Goal: Information Seeking & Learning: Learn about a topic

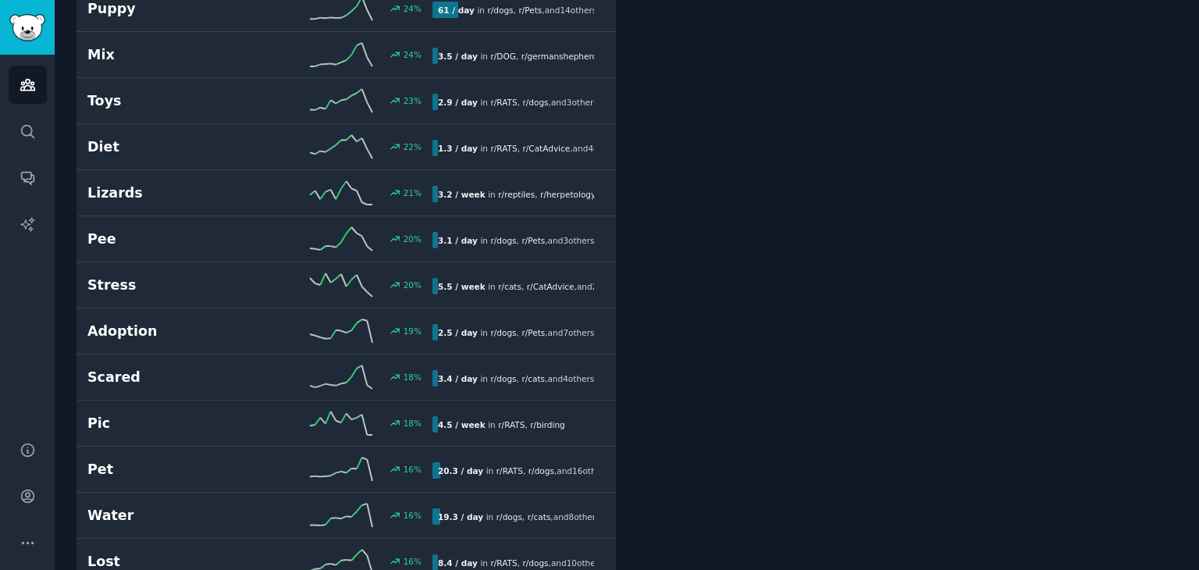
scroll to position [1795, 0]
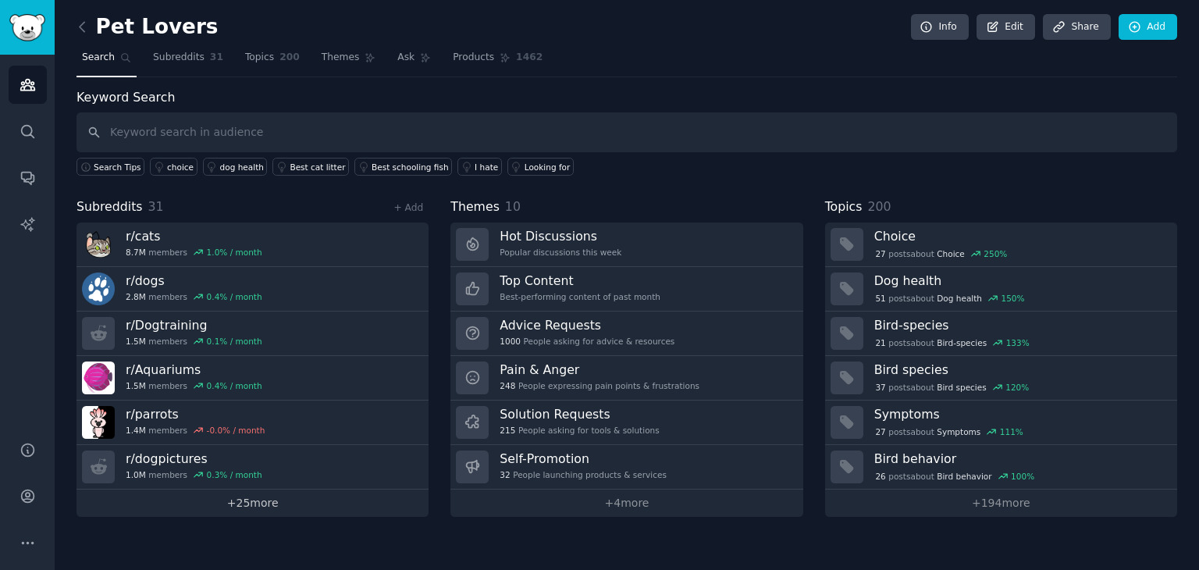
click at [268, 505] on link "+ 25 more" at bounding box center [252, 502] width 352 height 27
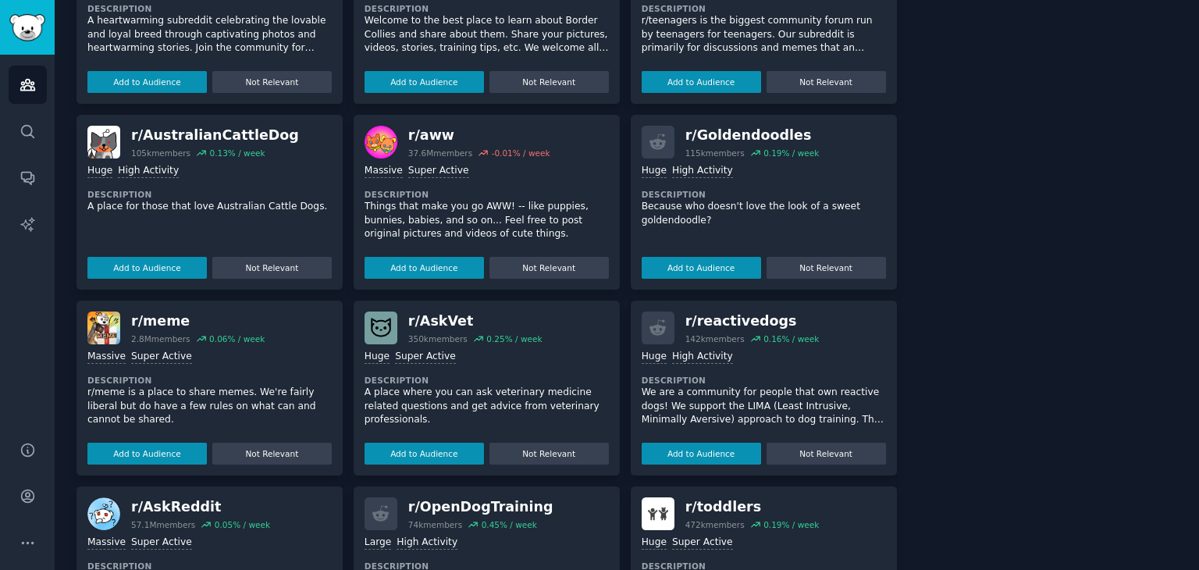
scroll to position [1993, 0]
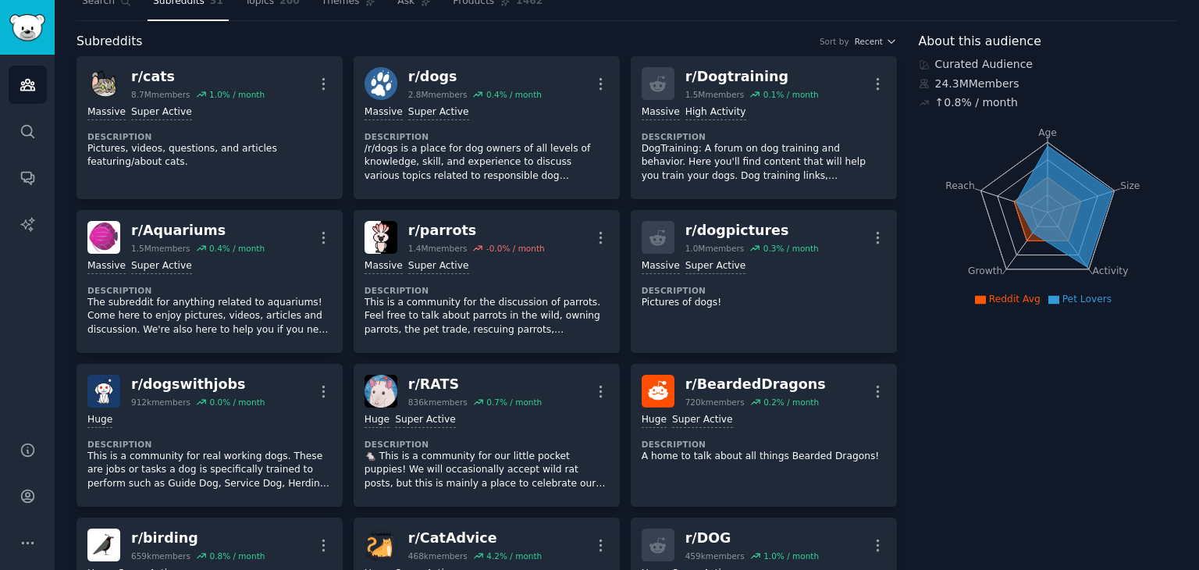
scroll to position [0, 0]
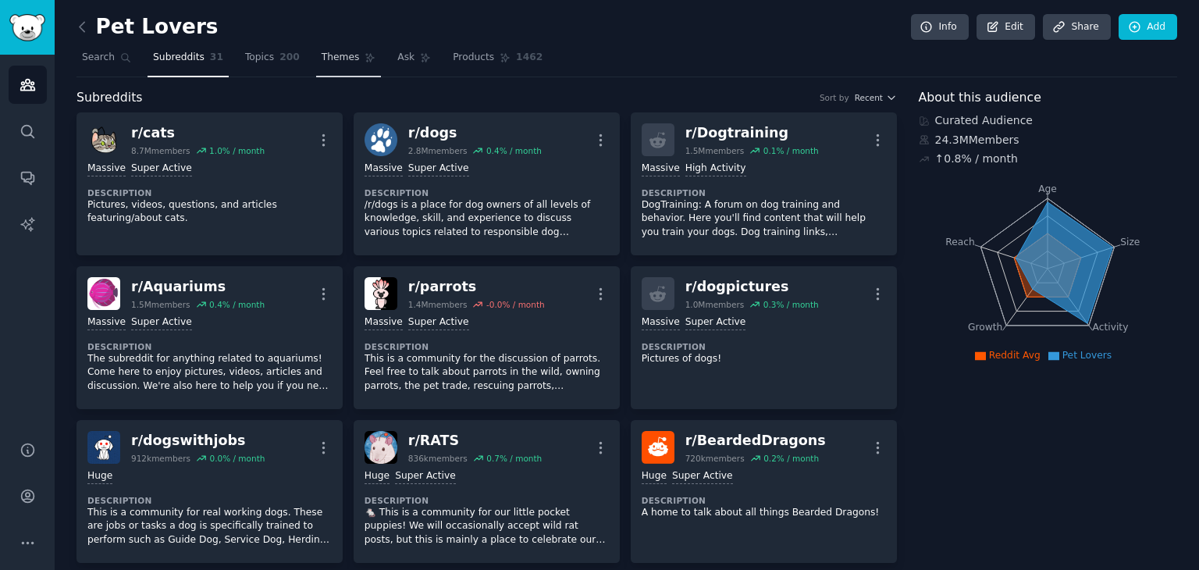
click at [322, 63] on span "Themes" at bounding box center [341, 58] width 38 height 14
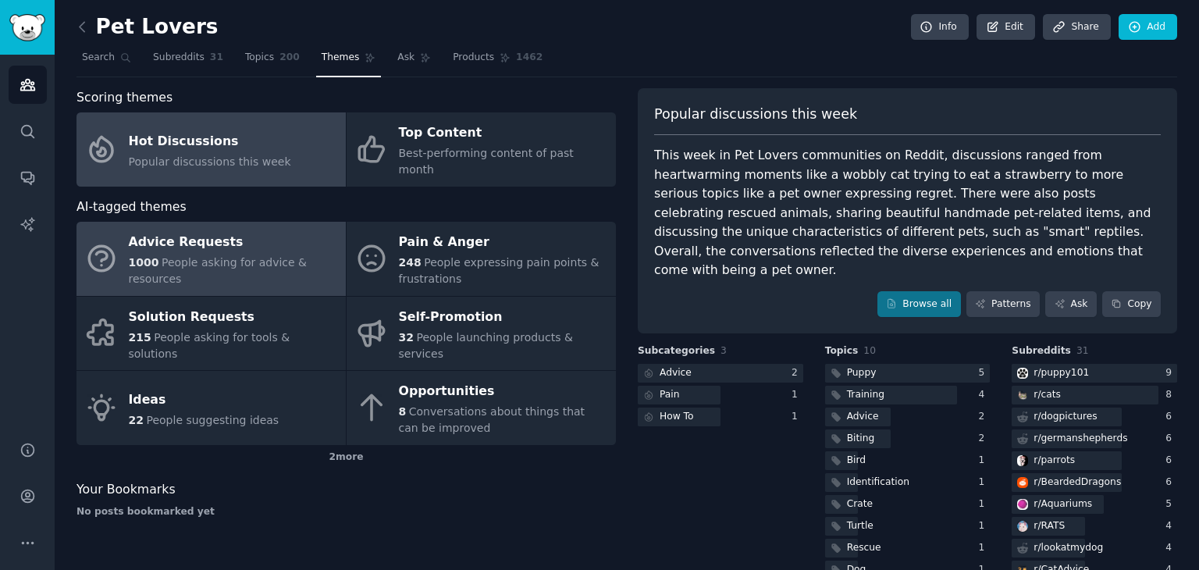
click at [233, 240] on div "Advice Requests" at bounding box center [233, 242] width 209 height 25
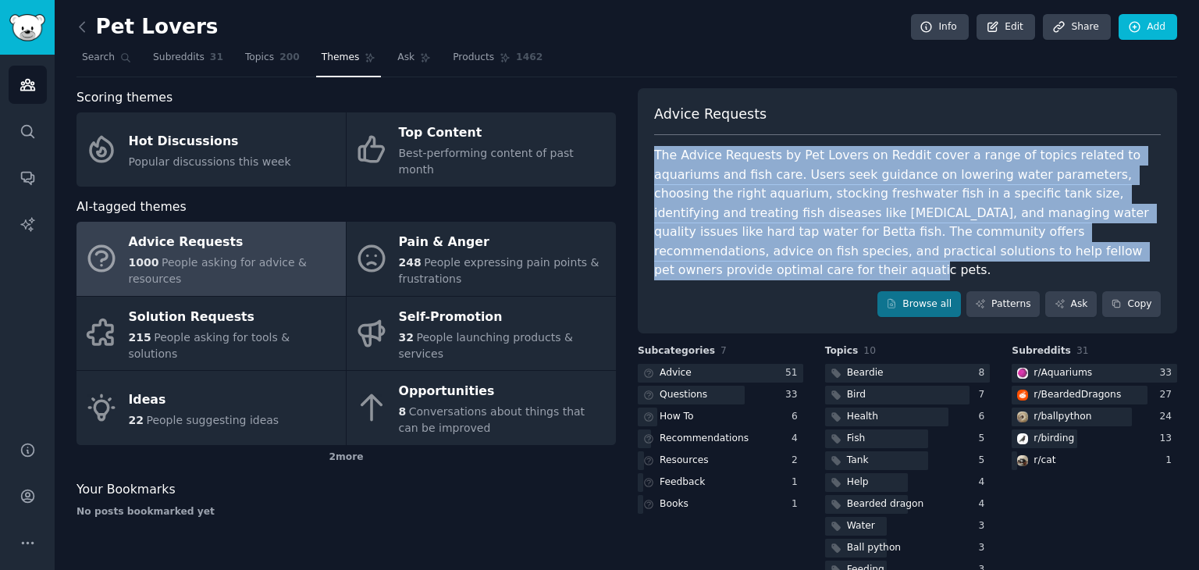
drag, startPoint x: 651, startPoint y: 148, endPoint x: 989, endPoint y: 249, distance: 352.8
click at [989, 249] on div "Advice Requests The Advice Requests by Pet Lovers on Reddit cover a range of to…" at bounding box center [907, 211] width 539 height 246
copy div "The Advice Requests by Pet Lovers on Reddit cover a range of topics related to …"
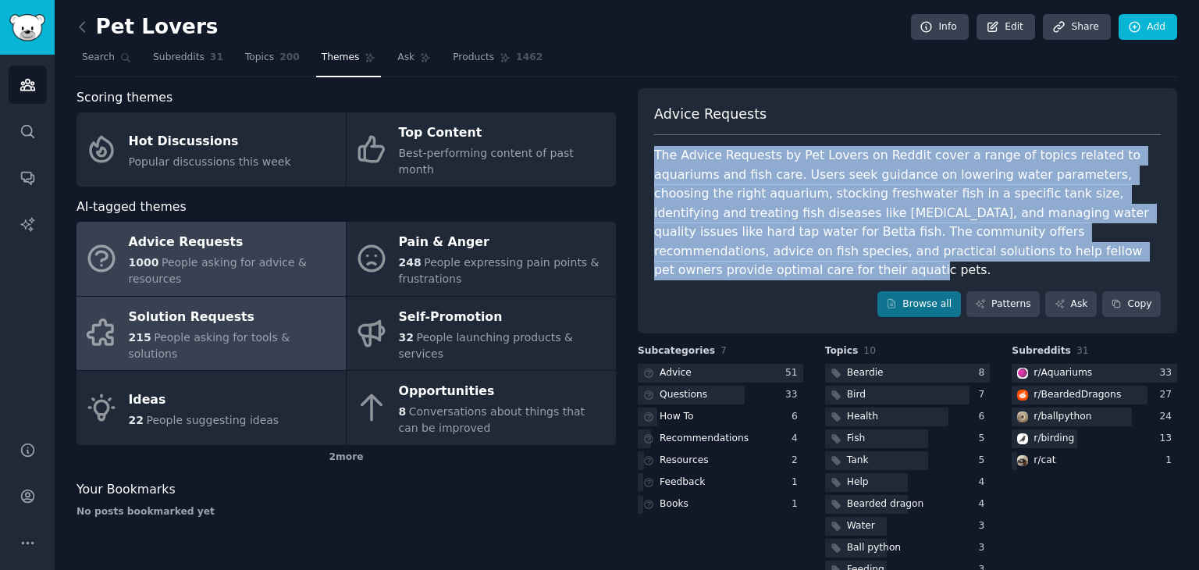
click at [218, 331] on span "People asking for tools & solutions" at bounding box center [210, 345] width 162 height 29
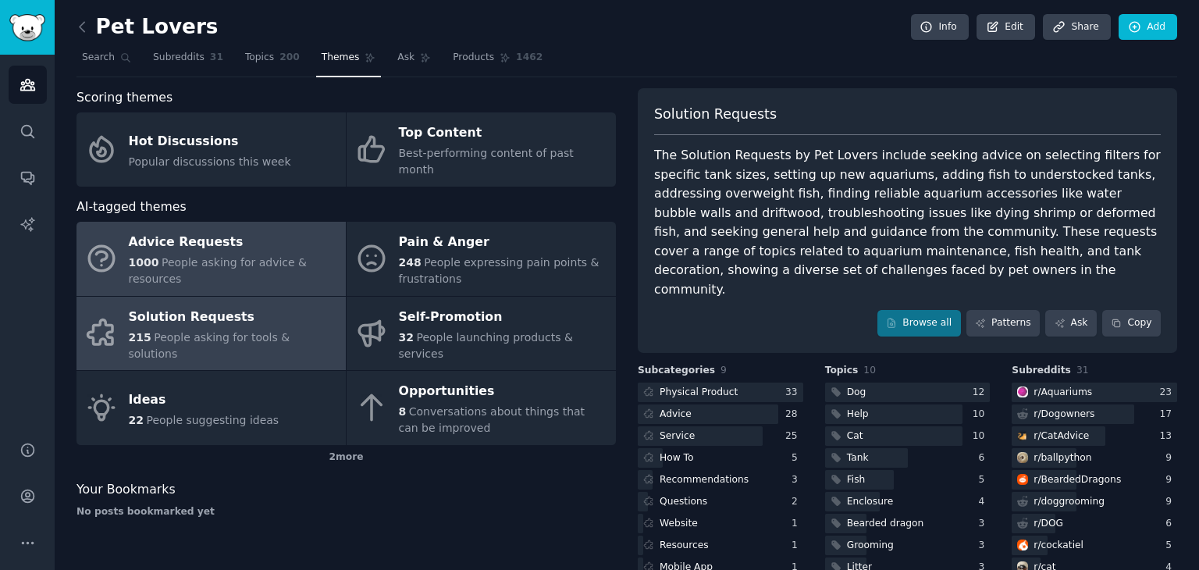
click at [253, 239] on div "Advice Requests" at bounding box center [233, 242] width 209 height 25
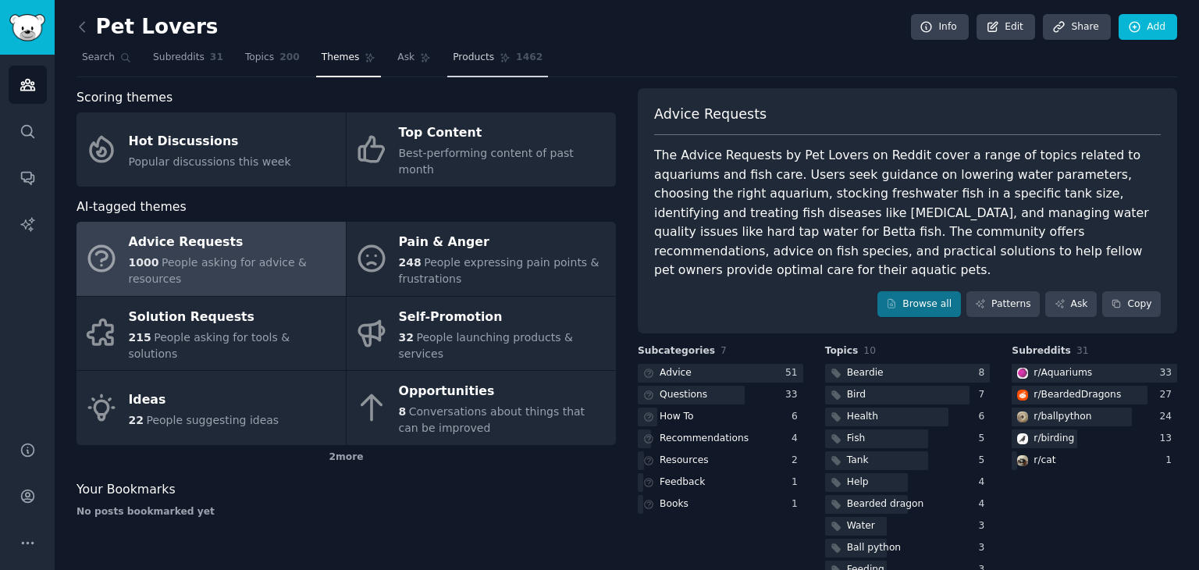
click at [453, 63] on span "Products" at bounding box center [473, 58] width 41 height 14
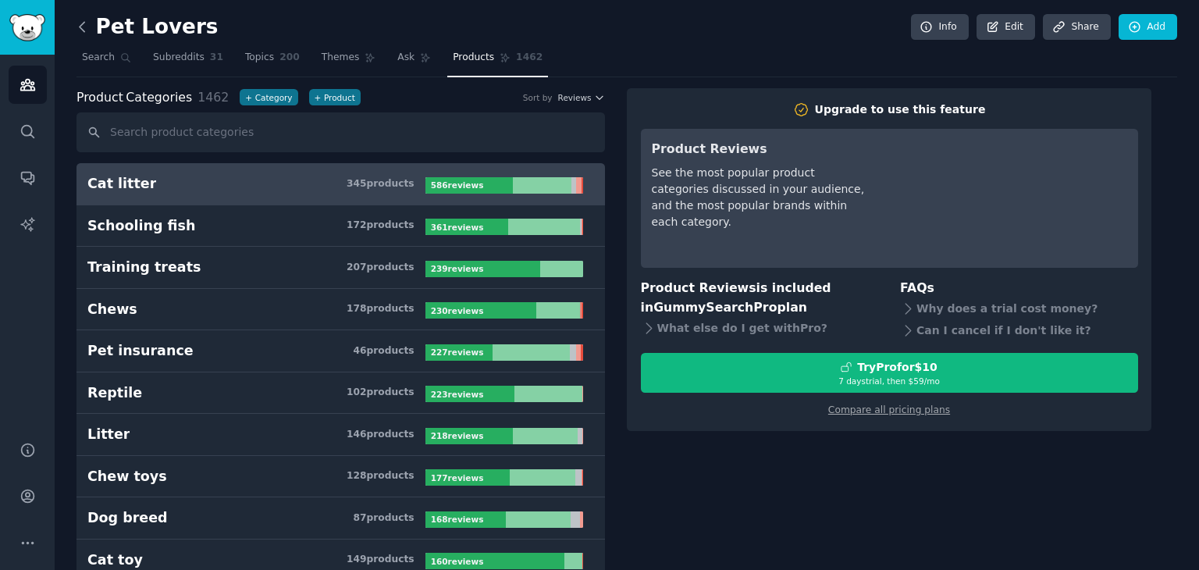
click at [81, 29] on icon at bounding box center [82, 26] width 5 height 9
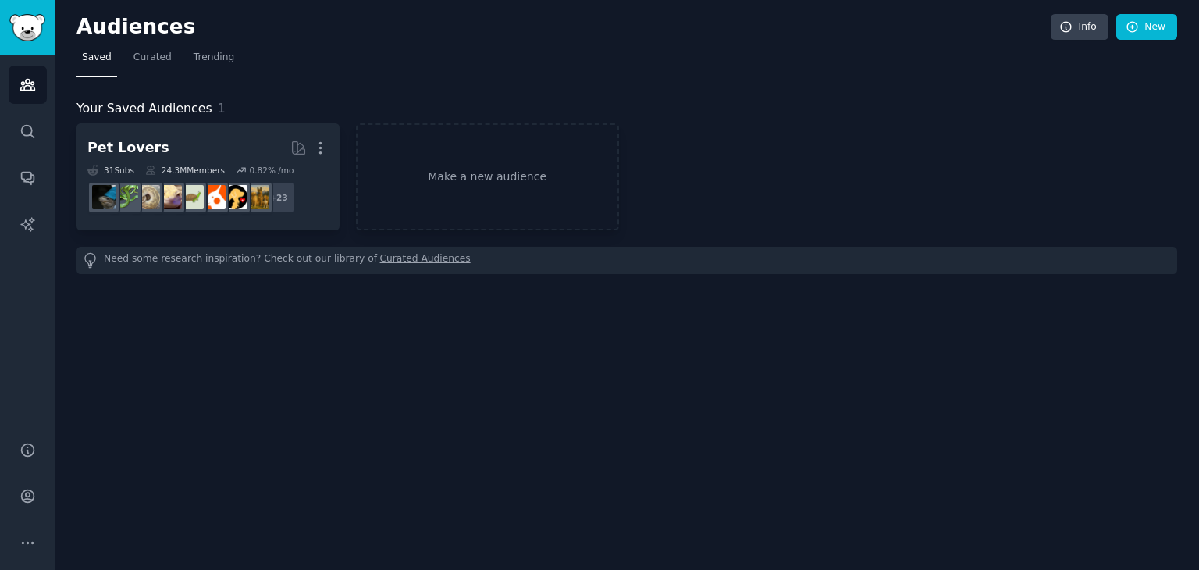
click at [81, 29] on h2 "Audiences" at bounding box center [563, 27] width 974 height 25
click at [465, 188] on link "Make a new audience" at bounding box center [487, 176] width 263 height 107
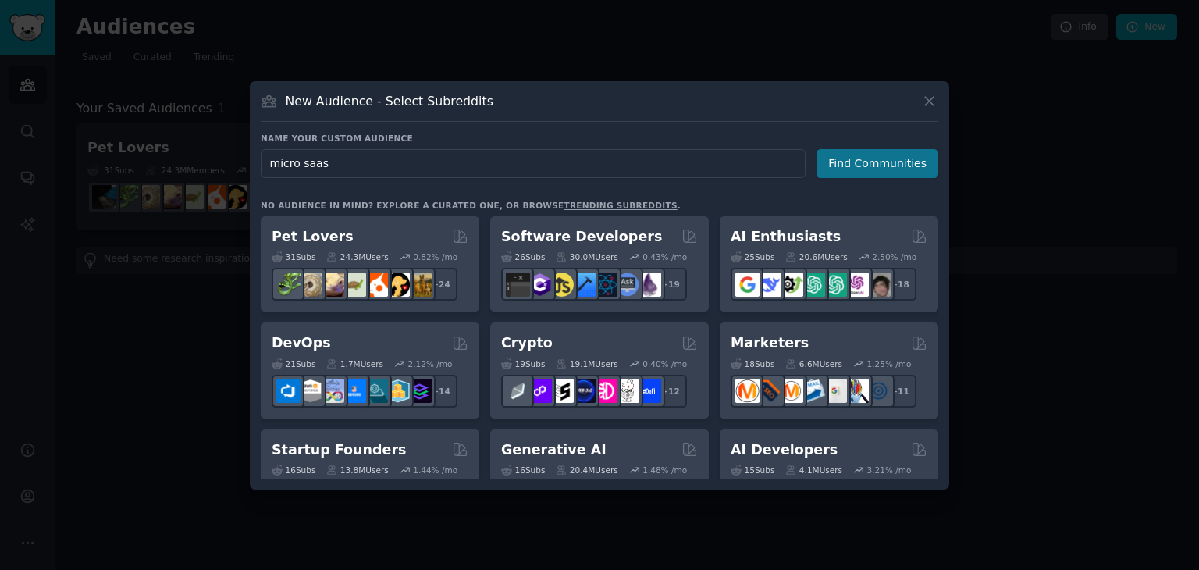
type input "micro saas"
click at [909, 160] on button "Find Communities" at bounding box center [877, 163] width 122 height 29
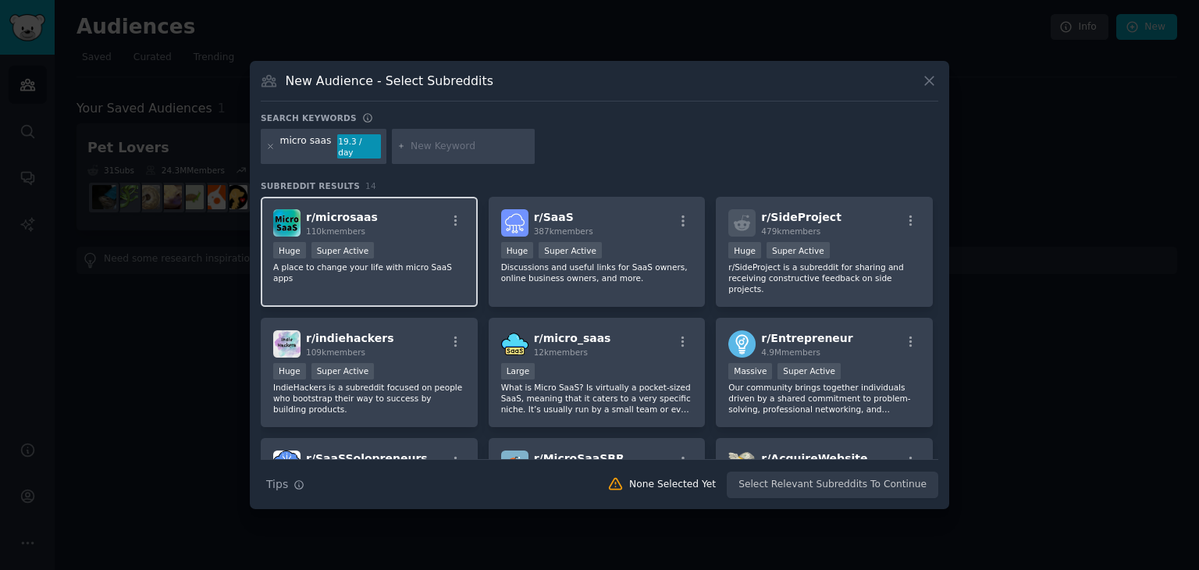
click at [389, 209] on div "r/ microsaas 110k members" at bounding box center [369, 222] width 192 height 27
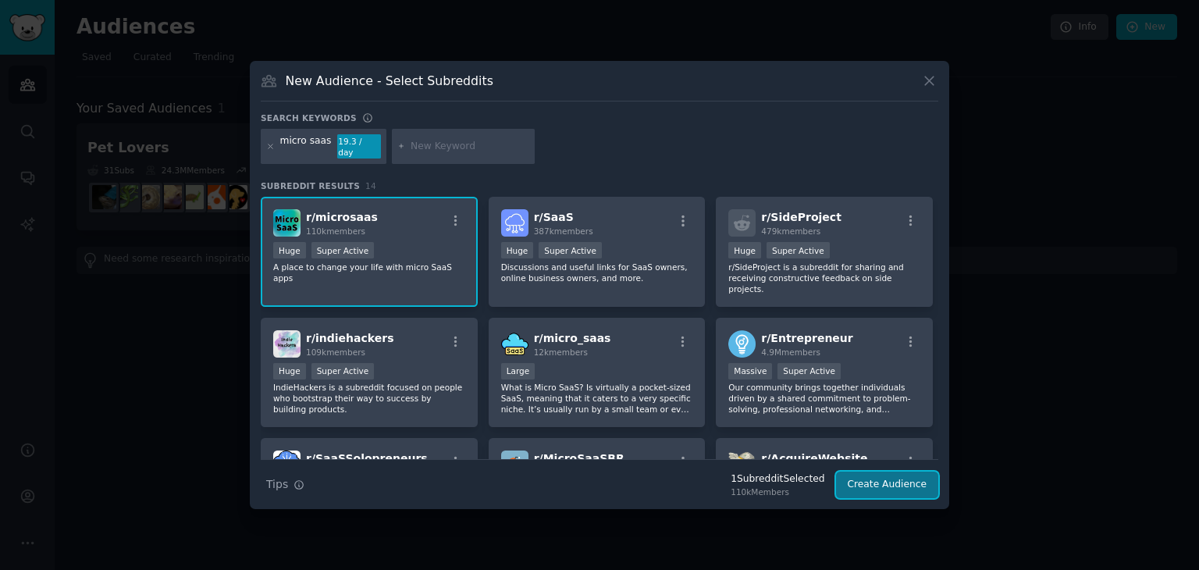
click at [917, 485] on button "Create Audience" at bounding box center [887, 484] width 103 height 27
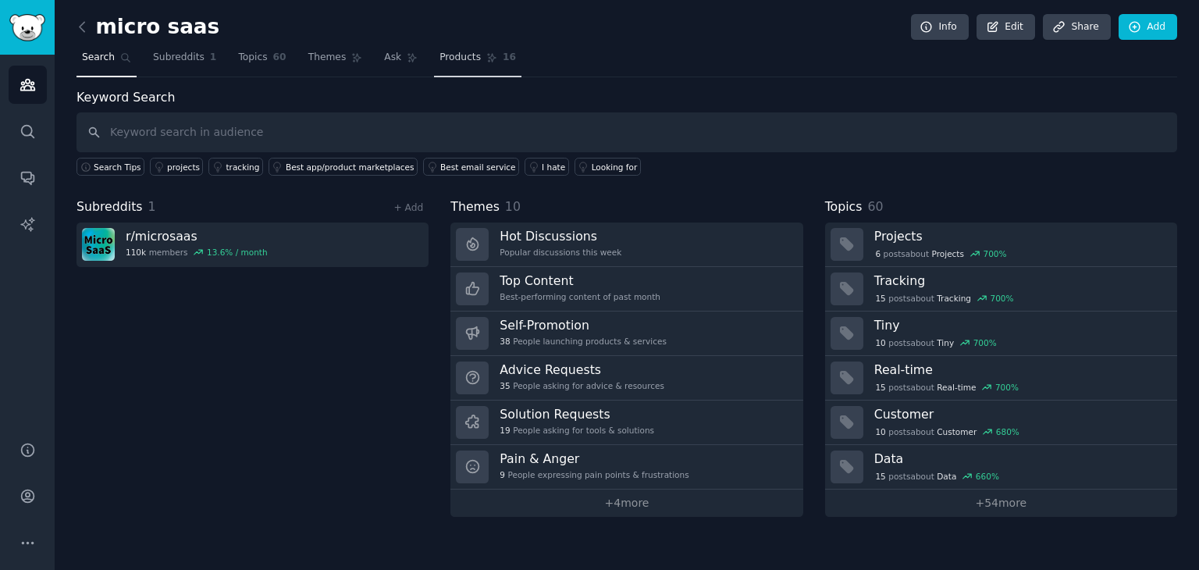
click at [442, 65] on link "Products 16" at bounding box center [477, 61] width 87 height 32
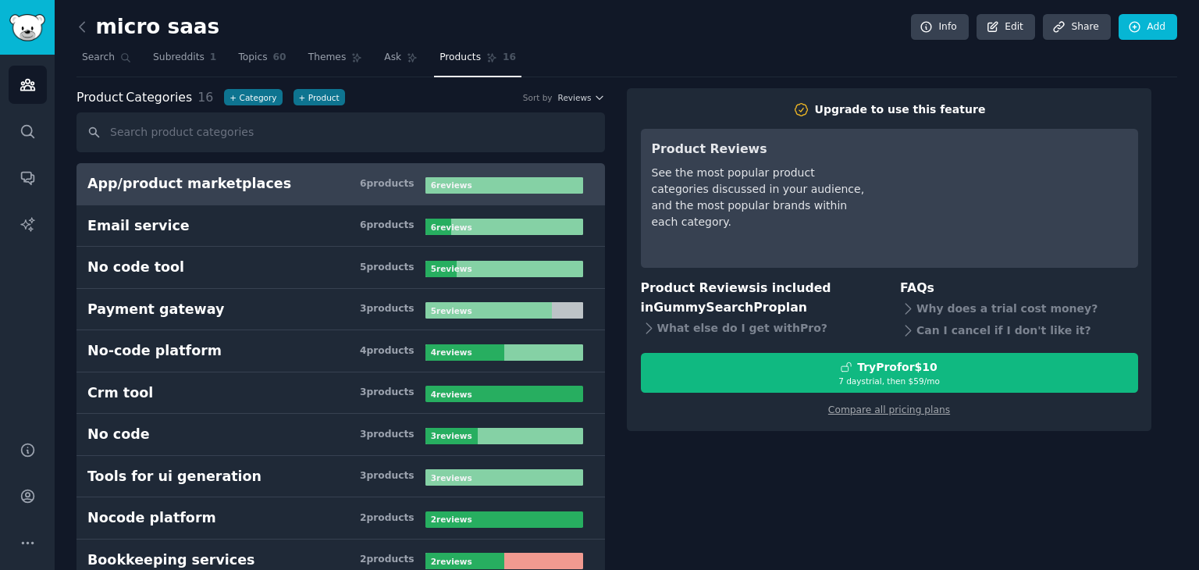
click at [226, 180] on div "App/product marketplaces" at bounding box center [189, 184] width 204 height 20
click at [225, 178] on div "App/product marketplaces" at bounding box center [189, 184] width 204 height 20
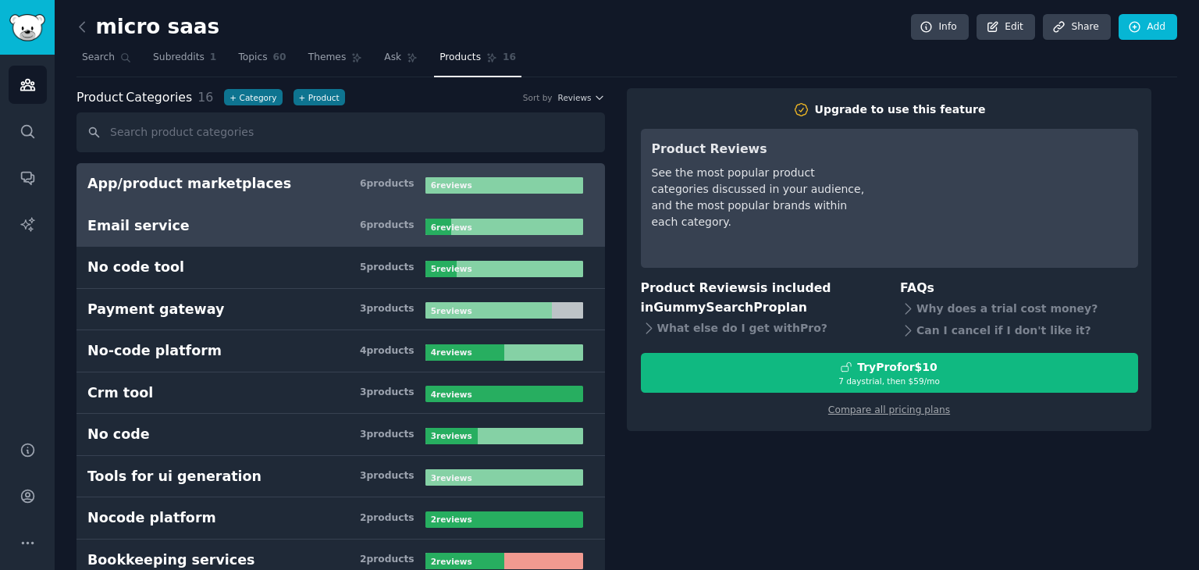
click at [200, 225] on h3 "Email service 6 product s" at bounding box center [256, 226] width 338 height 20
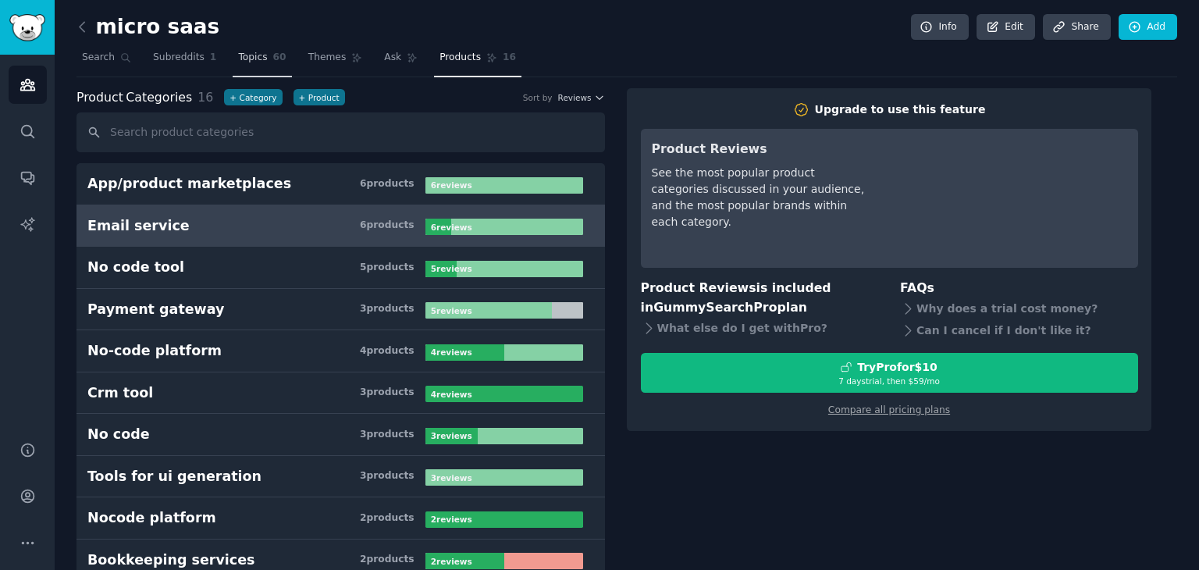
click at [238, 53] on span "Topics" at bounding box center [252, 58] width 29 height 14
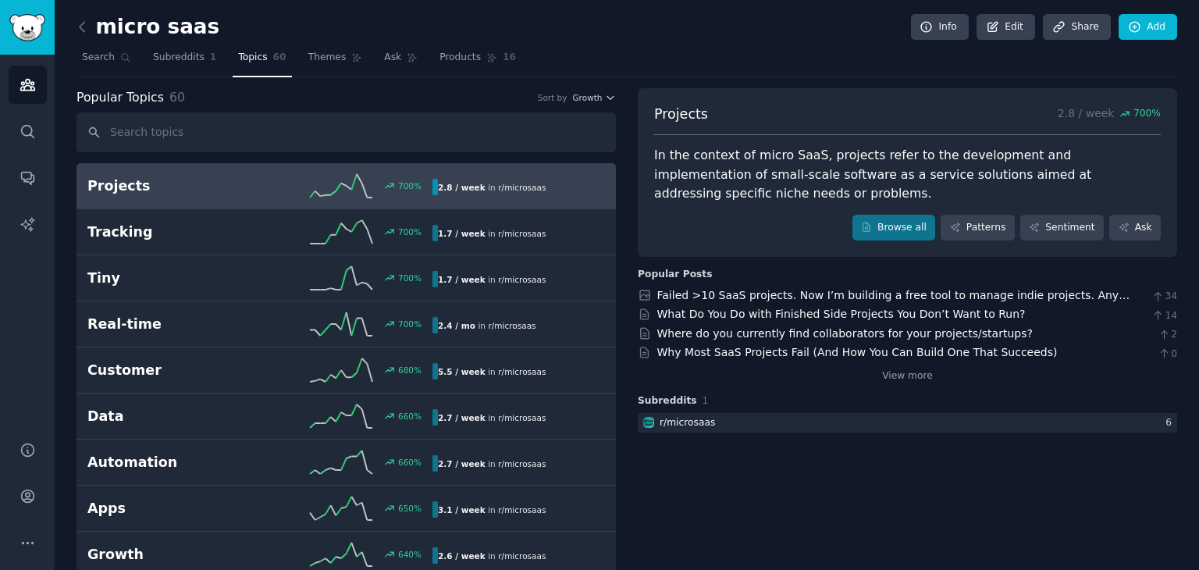
click at [94, 187] on h2 "Projects" at bounding box center [173, 186] width 172 height 20
click at [192, 63] on span "Subreddits" at bounding box center [179, 58] width 52 height 14
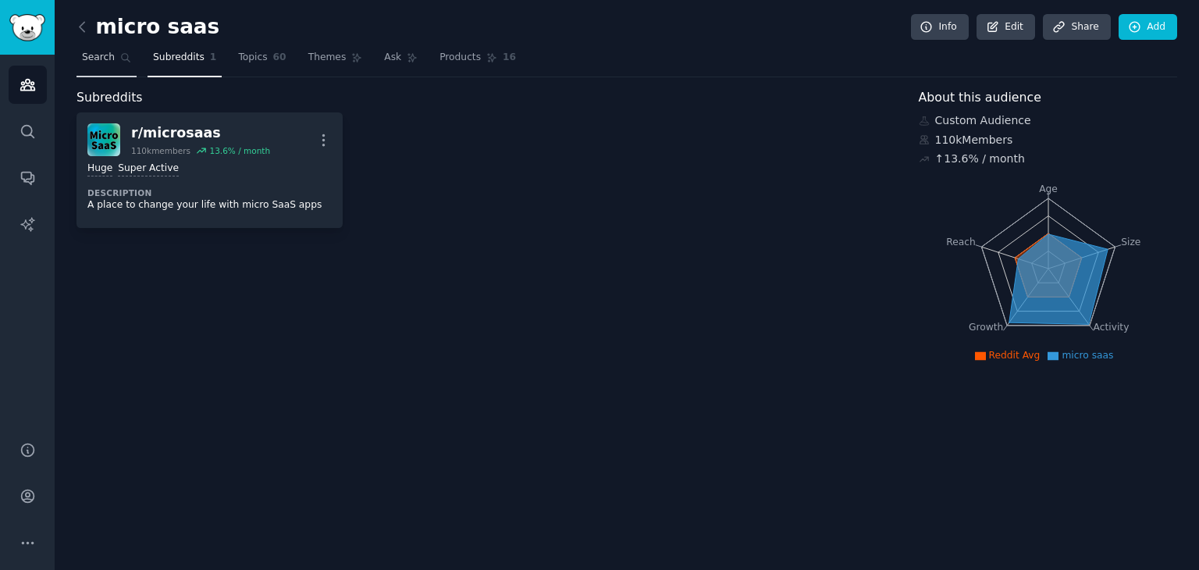
click at [109, 57] on span "Search" at bounding box center [98, 58] width 33 height 14
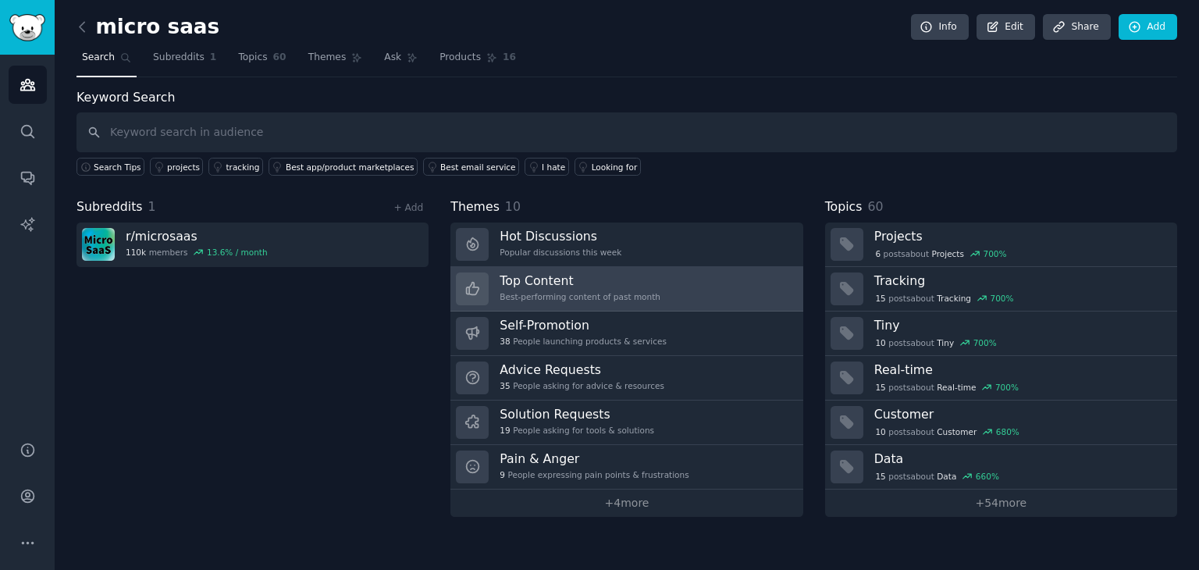
click at [693, 295] on link "Top Content Best-performing content of past month" at bounding box center [626, 289] width 352 height 44
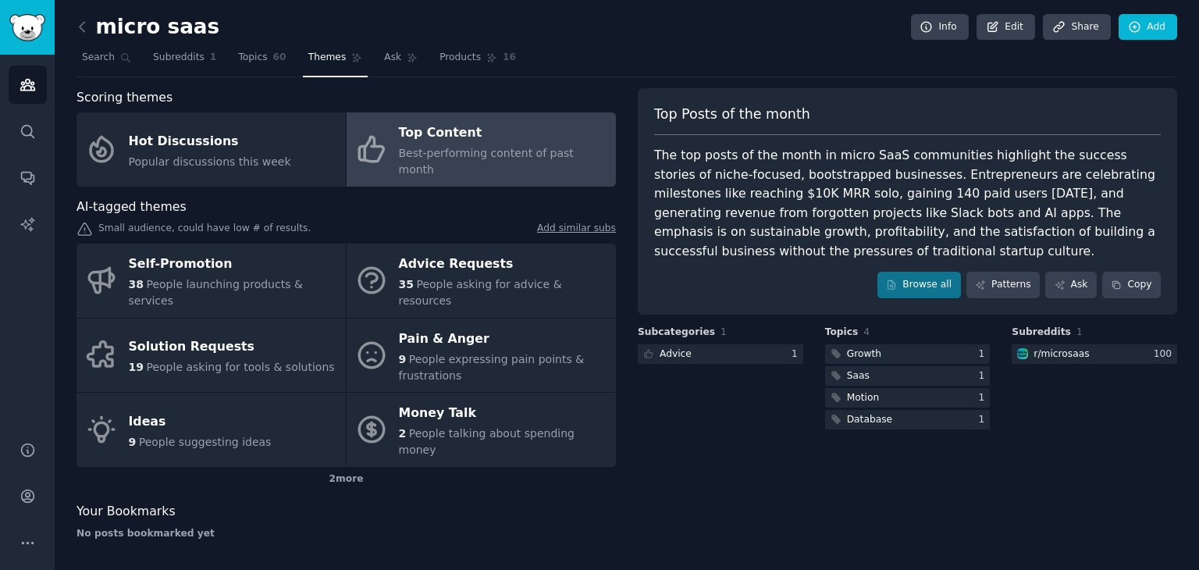
drag, startPoint x: 653, startPoint y: 150, endPoint x: 716, endPoint y: 251, distance: 118.5
click at [716, 251] on div "The top posts of the month in micro SaaS communities highlight the success stor…" at bounding box center [907, 203] width 507 height 115
copy div "The top posts of the month in micro SaaS communities highlight the success stor…"
